Goal: Complete application form

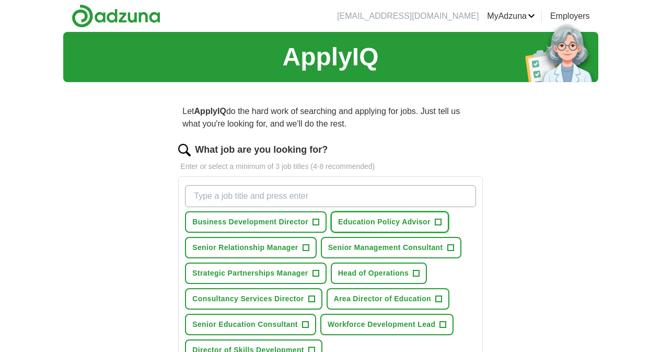
click at [435, 226] on span "+" at bounding box center [438, 222] width 6 height 8
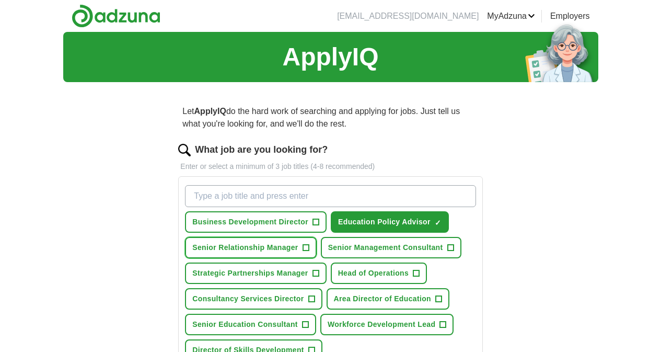
click at [309, 252] on span "+" at bounding box center [305, 247] width 6 height 8
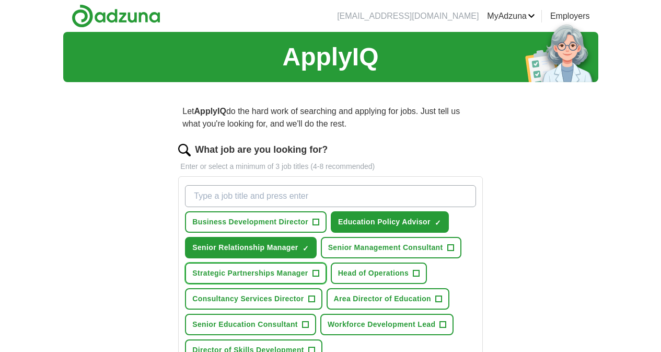
click at [326, 284] on button "Strategic Partnerships Manager +" at bounding box center [255, 272] width 141 height 21
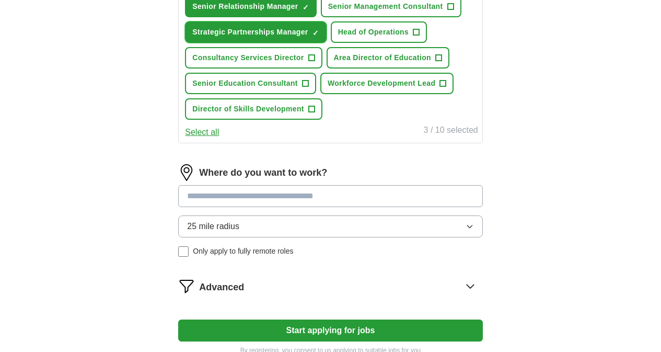
scroll to position [241, 0]
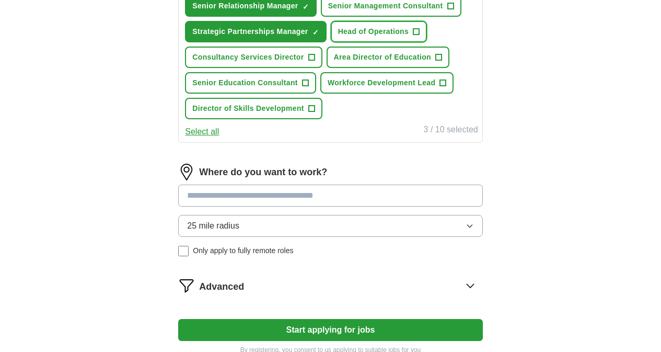
click at [413, 36] on span "+" at bounding box center [416, 32] width 6 height 8
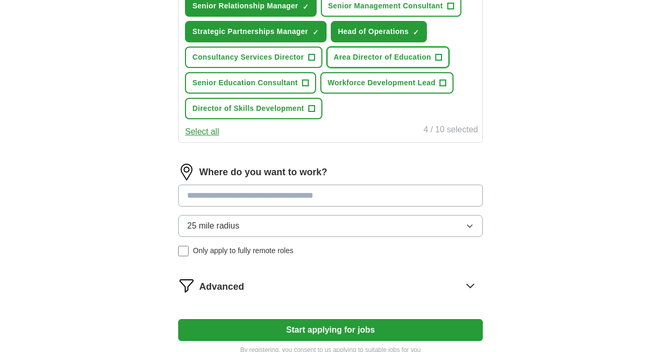
click at [435, 62] on span "+" at bounding box center [438, 57] width 6 height 8
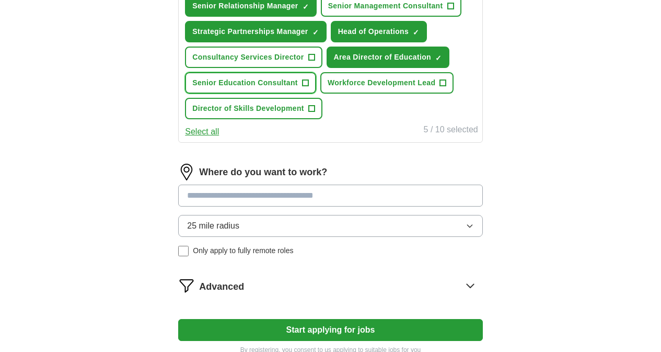
click at [308, 87] on span "+" at bounding box center [305, 83] width 6 height 8
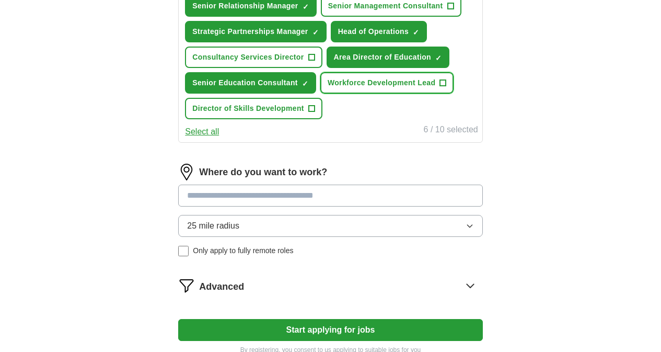
click at [440, 87] on span "+" at bounding box center [443, 83] width 6 height 8
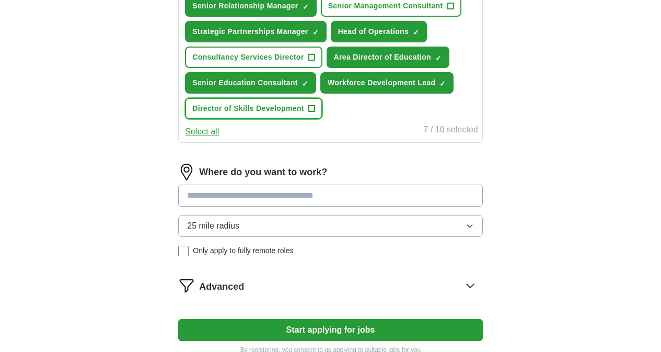
click at [314, 113] on span "+" at bounding box center [311, 108] width 6 height 8
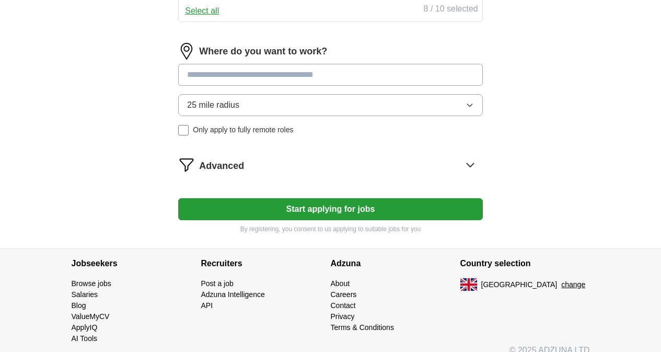
scroll to position [366, 0]
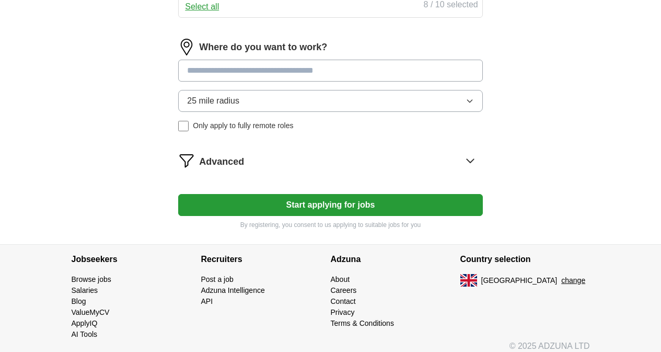
click at [356, 81] on input at bounding box center [330, 71] width 304 height 22
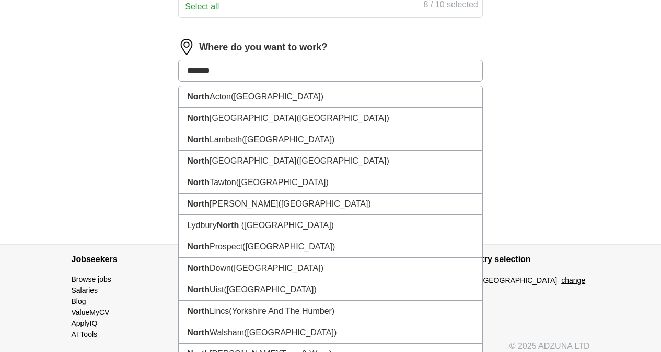
type input "********"
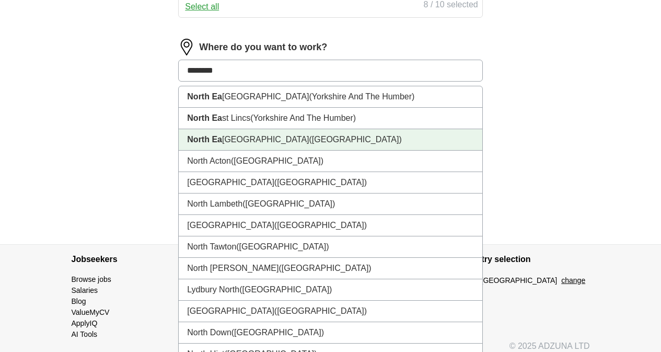
click at [313, 150] on li "[GEOGRAPHIC_DATA] ([GEOGRAPHIC_DATA])" at bounding box center [330, 139] width 303 height 21
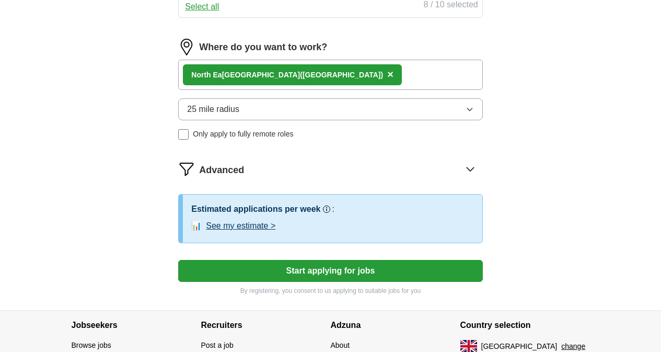
click at [465, 113] on icon "button" at bounding box center [469, 109] width 8 height 8
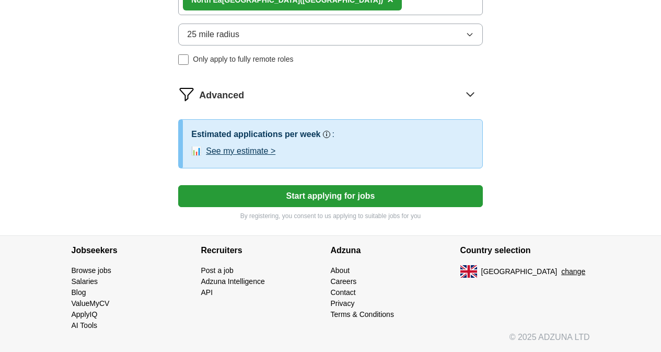
scroll to position [480, 0]
click at [465, 39] on icon "button" at bounding box center [469, 34] width 8 height 8
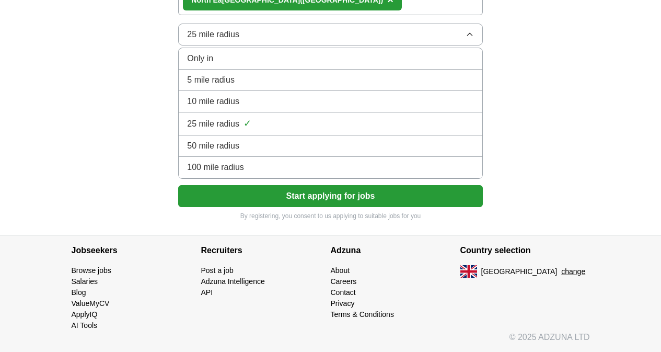
click at [389, 173] on div "100 mile radius" at bounding box center [330, 167] width 286 height 13
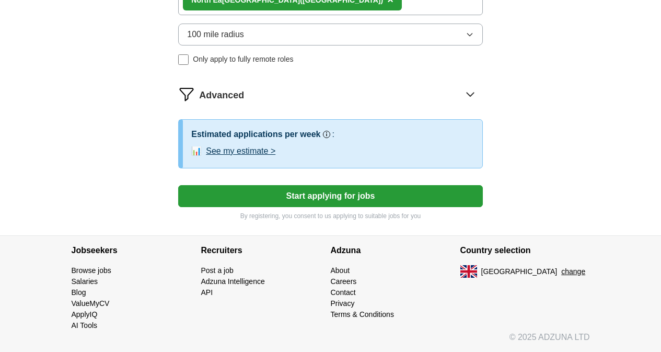
click at [275, 157] on button "See my estimate >" at bounding box center [240, 151] width 69 height 13
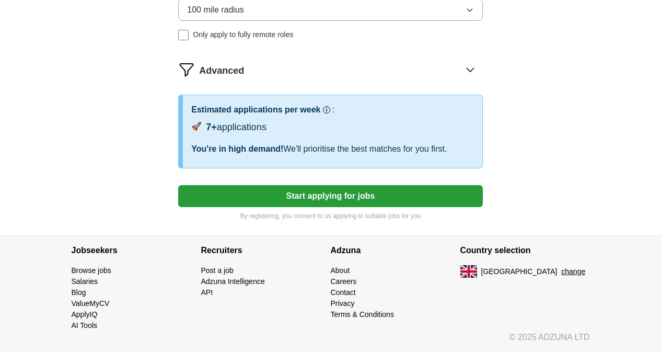
click at [343, 207] on button "Start applying for jobs" at bounding box center [330, 196] width 304 height 22
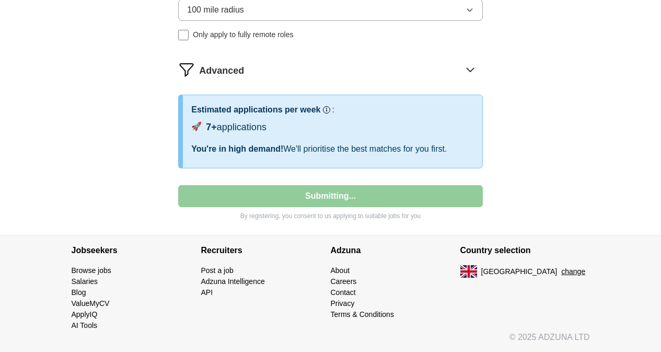
select select "**"
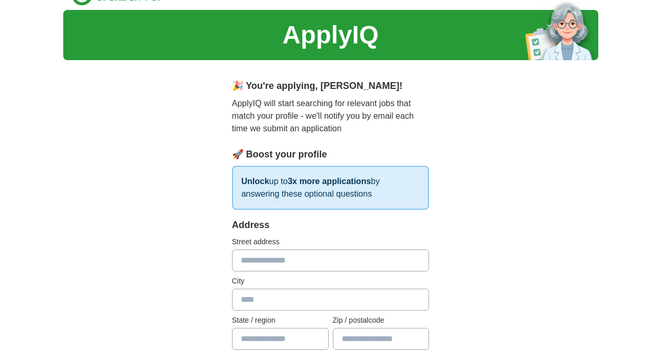
scroll to position [0, 0]
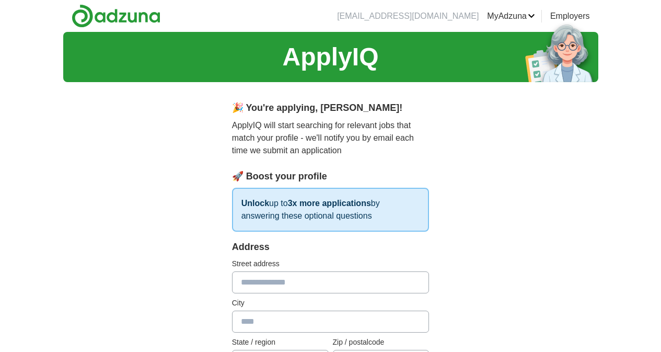
click at [334, 271] on input "text" at bounding box center [330, 282] width 197 height 22
type input "**********"
type input "********"
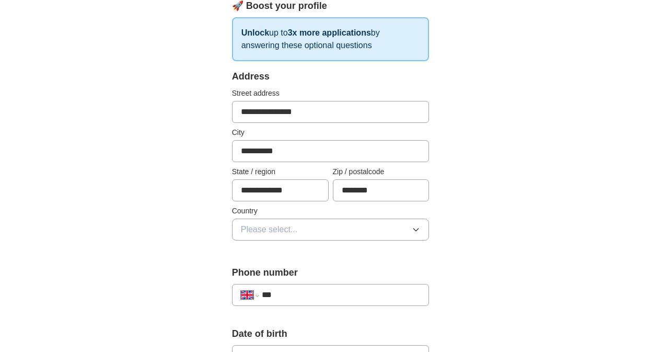
scroll to position [171, 0]
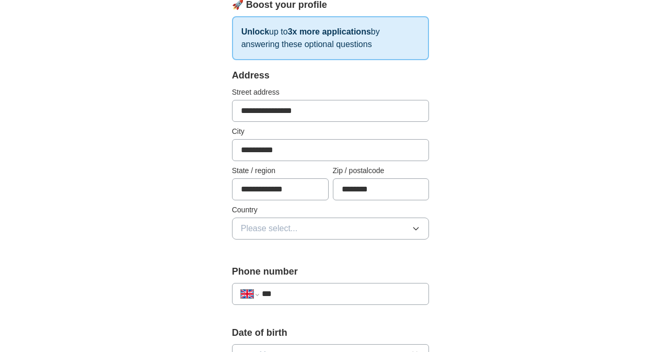
click at [418, 227] on icon "button" at bounding box center [416, 228] width 5 height 3
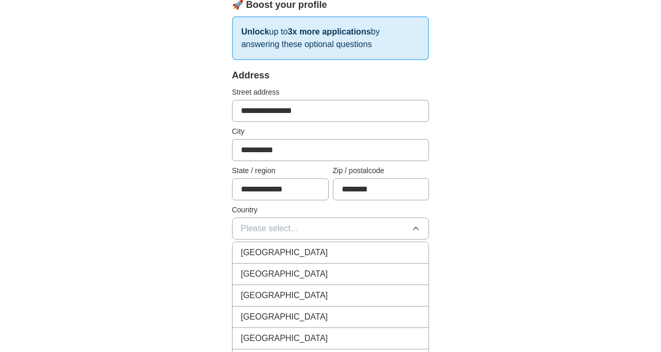
click at [412, 246] on div "[GEOGRAPHIC_DATA]" at bounding box center [331, 252] width 180 height 13
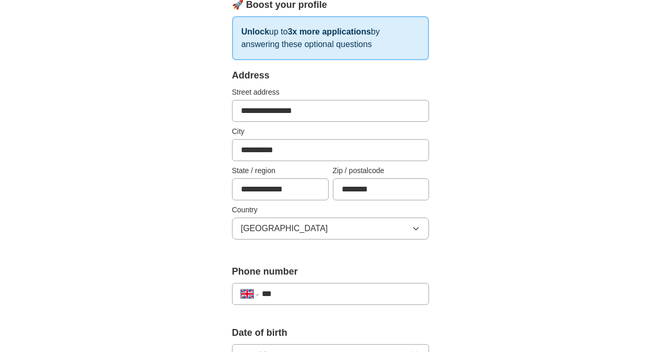
click at [402, 287] on input "***" at bounding box center [341, 293] width 159 height 13
type input "**********"
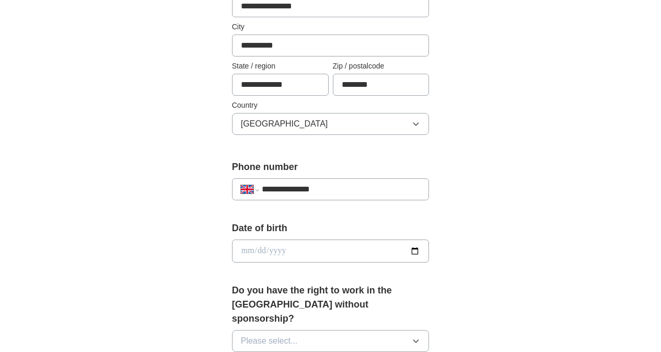
scroll to position [294, 0]
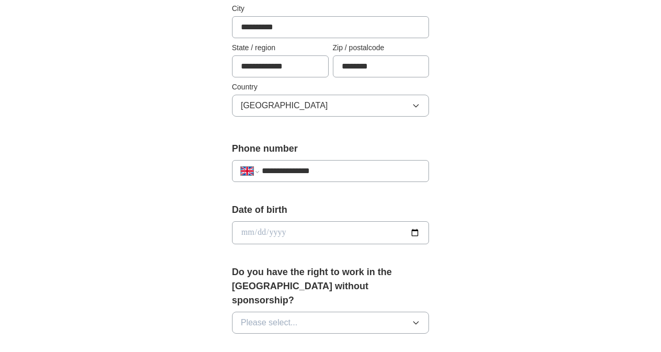
click at [373, 223] on input "date" at bounding box center [330, 232] width 197 height 23
type input "**********"
click at [420, 318] on icon "button" at bounding box center [416, 322] width 8 height 8
click at [421, 340] on div "Yes" at bounding box center [331, 346] width 180 height 13
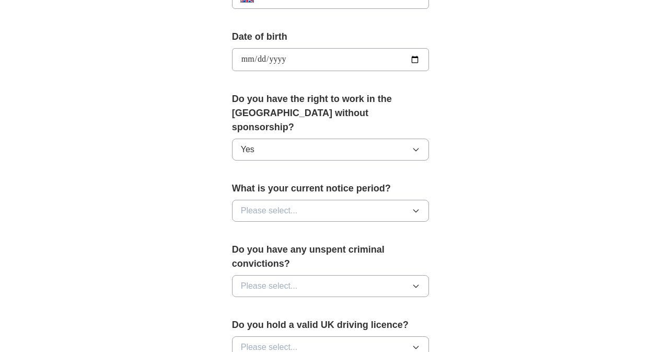
scroll to position [487, 0]
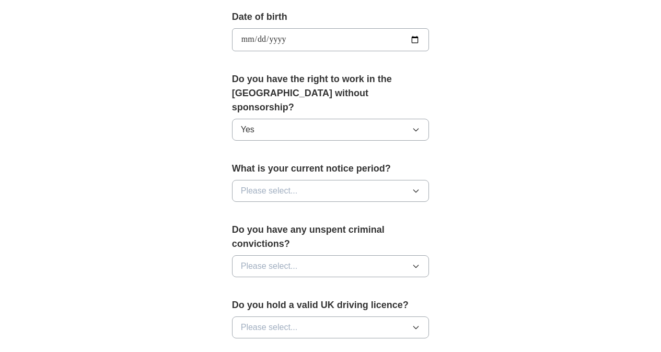
click at [420, 186] on icon "button" at bounding box center [416, 190] width 8 height 8
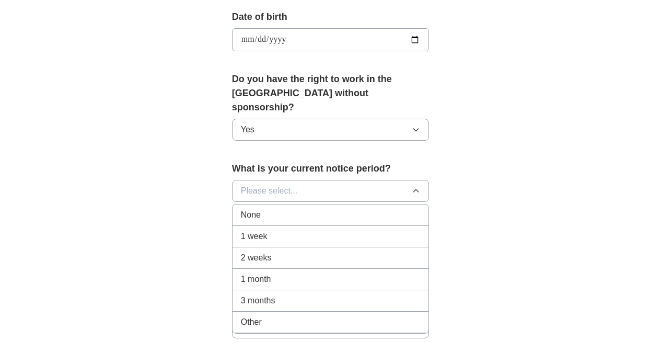
click at [414, 208] on div "None" at bounding box center [331, 214] width 180 height 13
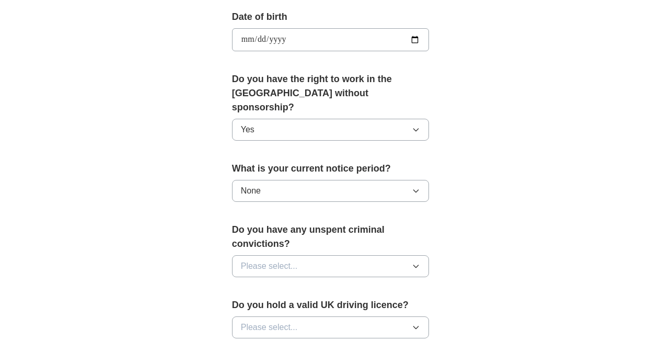
click at [420, 262] on icon "button" at bounding box center [416, 266] width 8 height 8
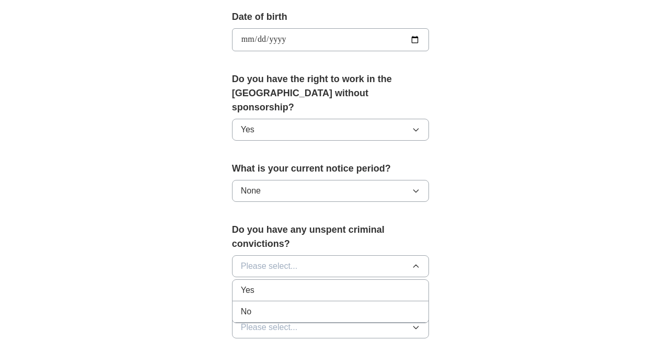
click at [414, 305] on div "No" at bounding box center [331, 311] width 180 height 13
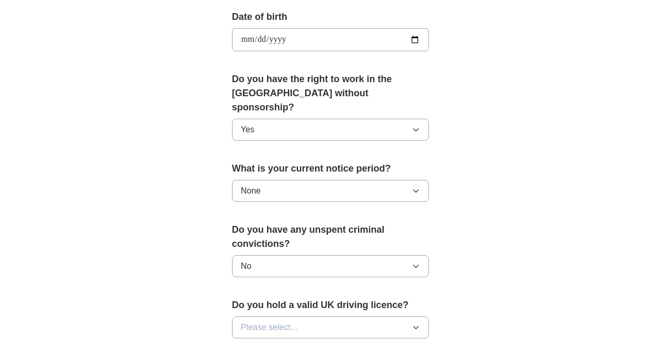
click at [429, 316] on button "Please select..." at bounding box center [330, 327] width 197 height 22
click at [421, 345] on div "Yes" at bounding box center [331, 351] width 180 height 13
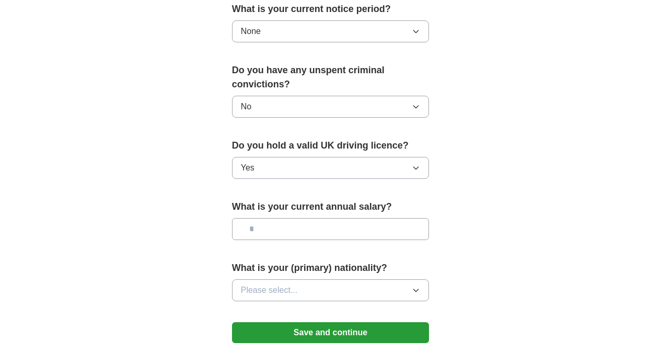
scroll to position [649, 0]
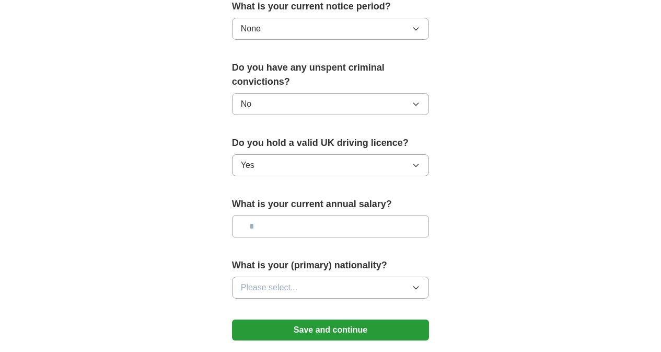
click at [408, 215] on input "text" at bounding box center [330, 226] width 197 height 22
type input "*******"
click at [429, 276] on button "Please select..." at bounding box center [330, 287] width 197 height 22
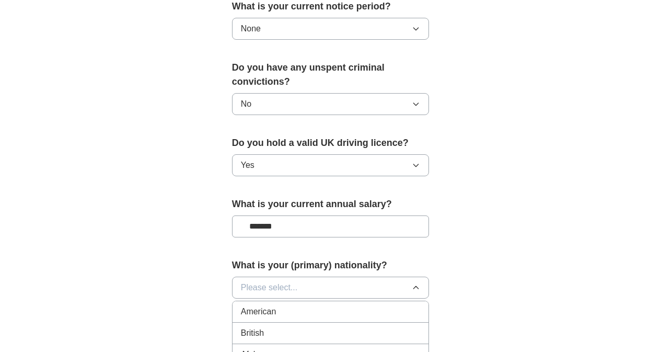
click at [413, 326] on div "British" at bounding box center [331, 332] width 180 height 13
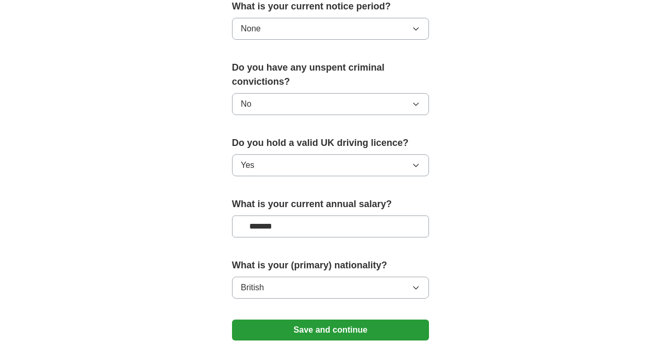
click at [377, 319] on button "Save and continue" at bounding box center [330, 329] width 197 height 21
